Goal: Use online tool/utility: Utilize a website feature to perform a specific function

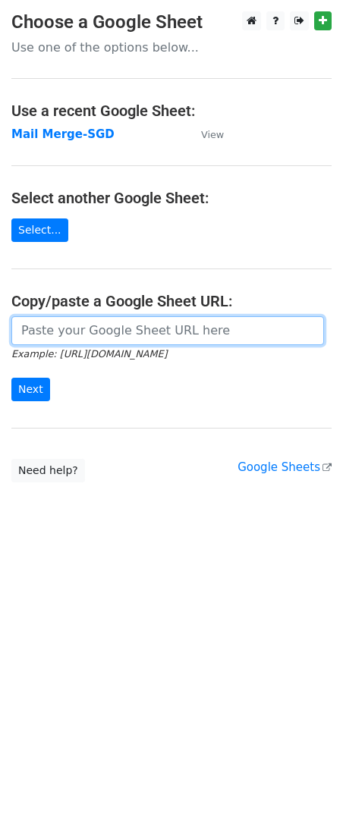
click at [91, 333] on input "url" at bounding box center [167, 330] width 312 height 29
paste input "https://docs.google.com/spreadsheets/d/1jNIuOAK9ubnB9XCiOiTZWoruZzbXrSiWjAIvgOd…"
type input "https://docs.google.com/spreadsheets/d/1jNIuOAK9ubnB9XCiOiTZWoruZzbXrSiWjAIvgOd…"
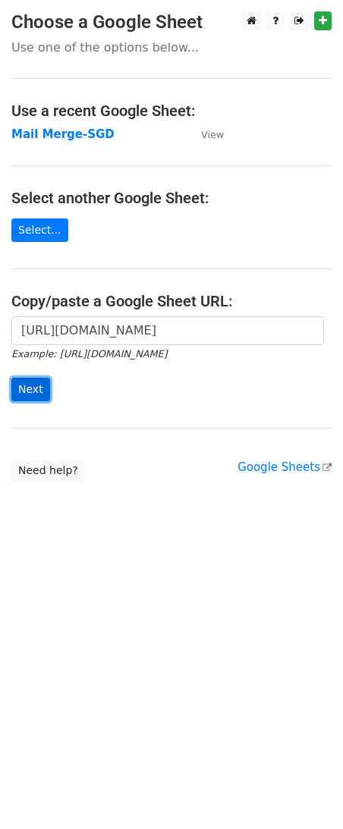
click at [31, 385] on input "Next" at bounding box center [30, 390] width 39 height 24
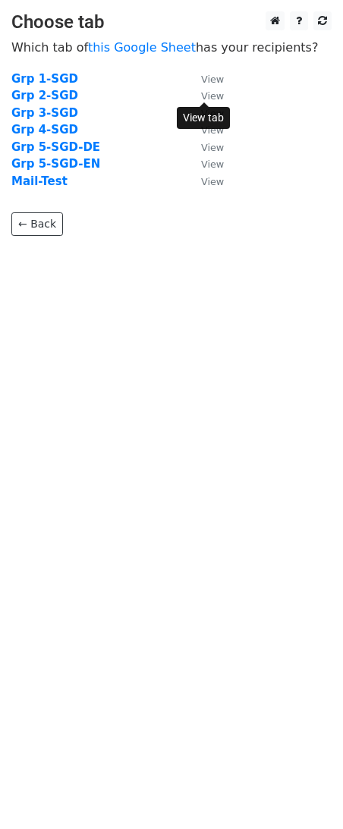
click at [218, 94] on small "View" at bounding box center [212, 95] width 23 height 11
click at [32, 93] on strong "Grp 2-SGD" at bounding box center [44, 96] width 67 height 14
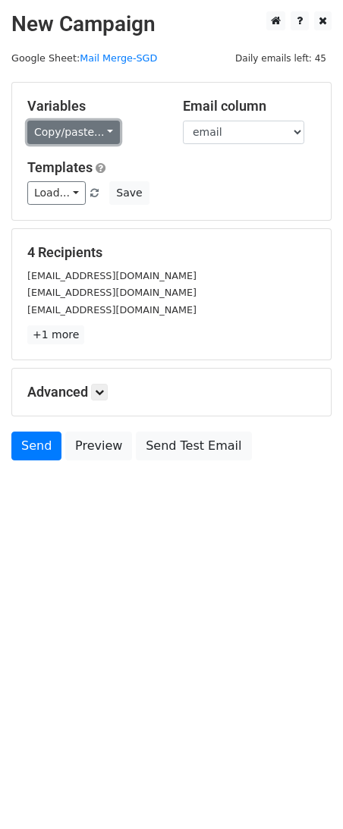
click at [74, 135] on link "Copy/paste..." at bounding box center [73, 133] width 93 height 24
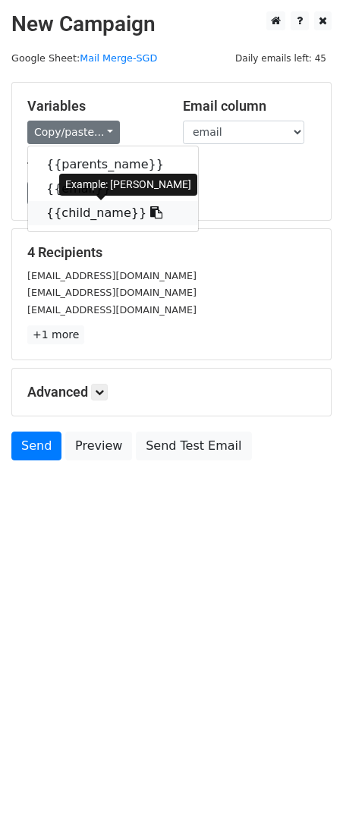
click at [80, 215] on link "{{child_name}}" at bounding box center [113, 213] width 170 height 24
